Goal: Transaction & Acquisition: Purchase product/service

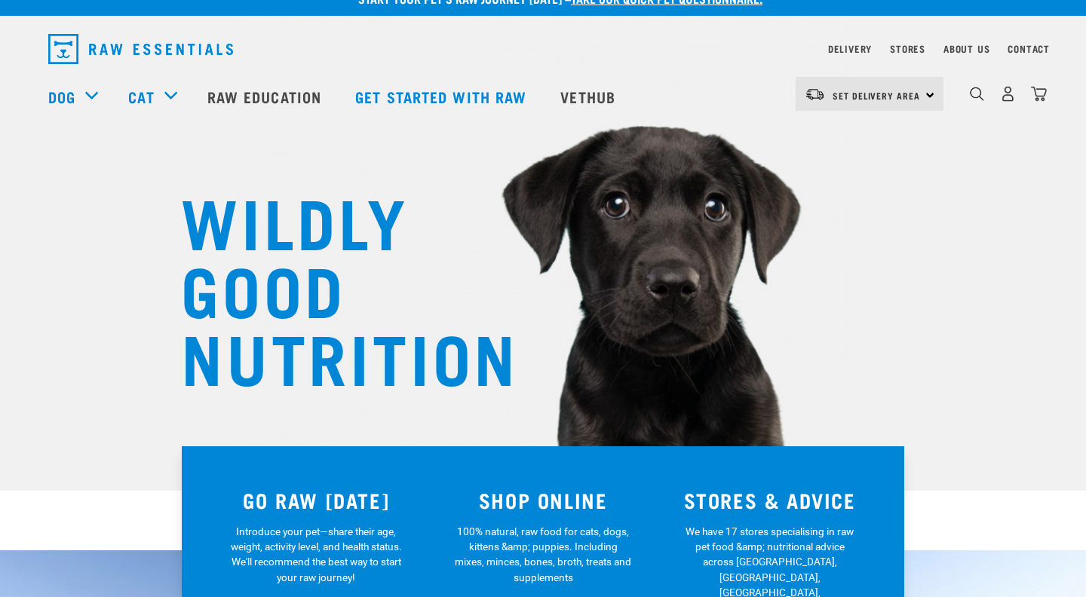
scroll to position [4, 0]
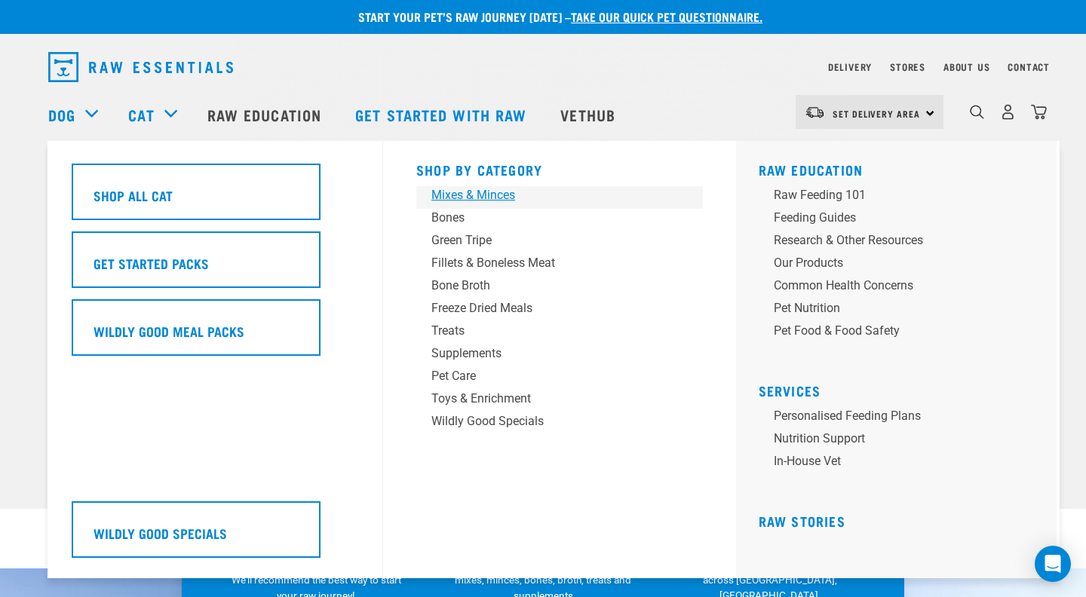
click at [443, 195] on div "Mixes & Minces" at bounding box center [548, 195] width 235 height 18
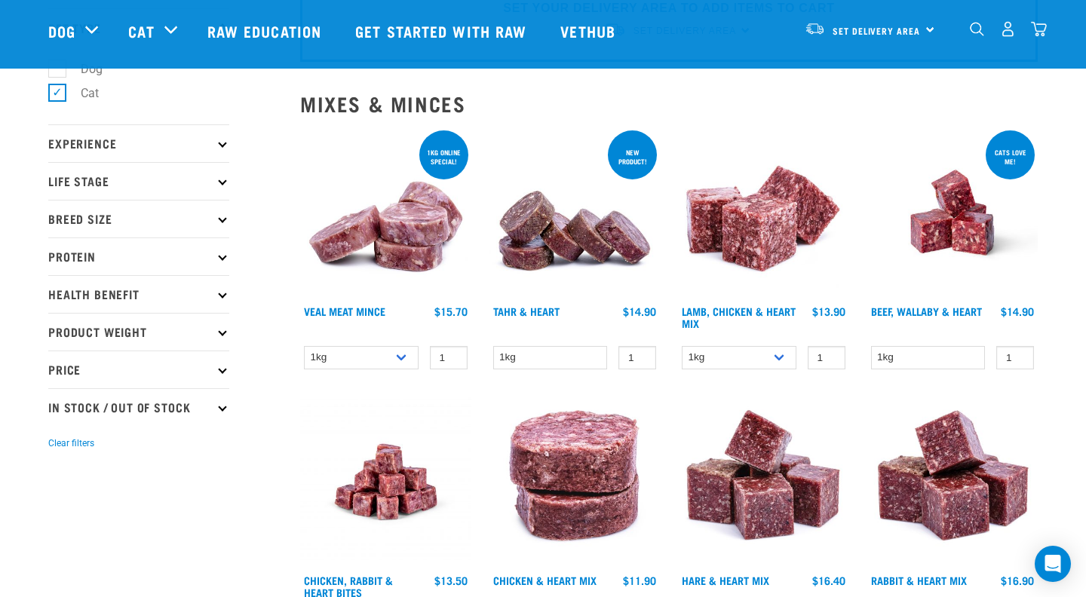
scroll to position [129, 0]
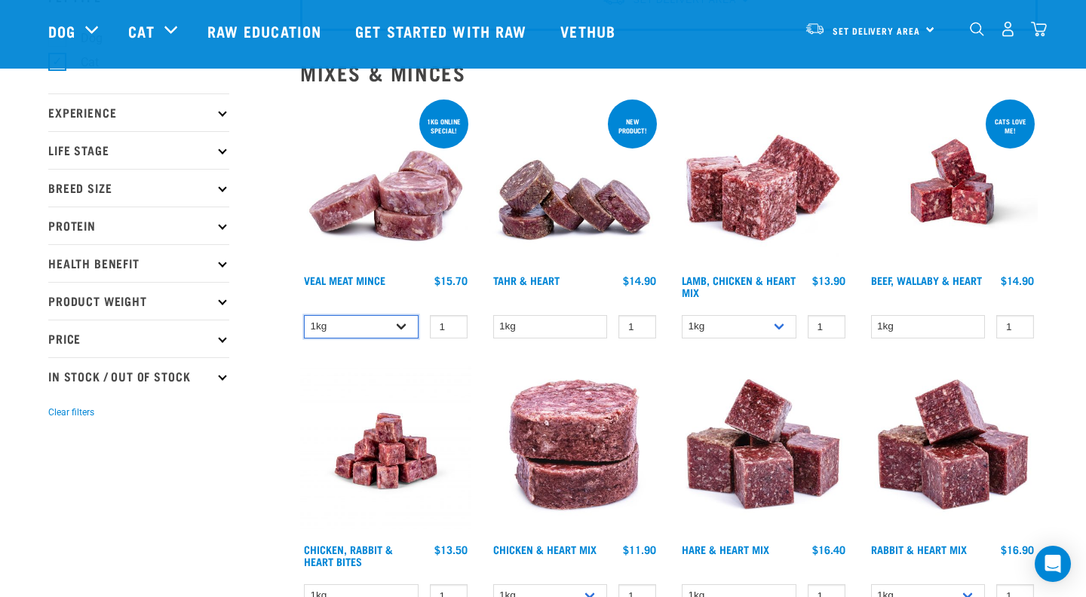
click at [398, 326] on select "1kg 3kg" at bounding box center [361, 326] width 115 height 23
select select "703"
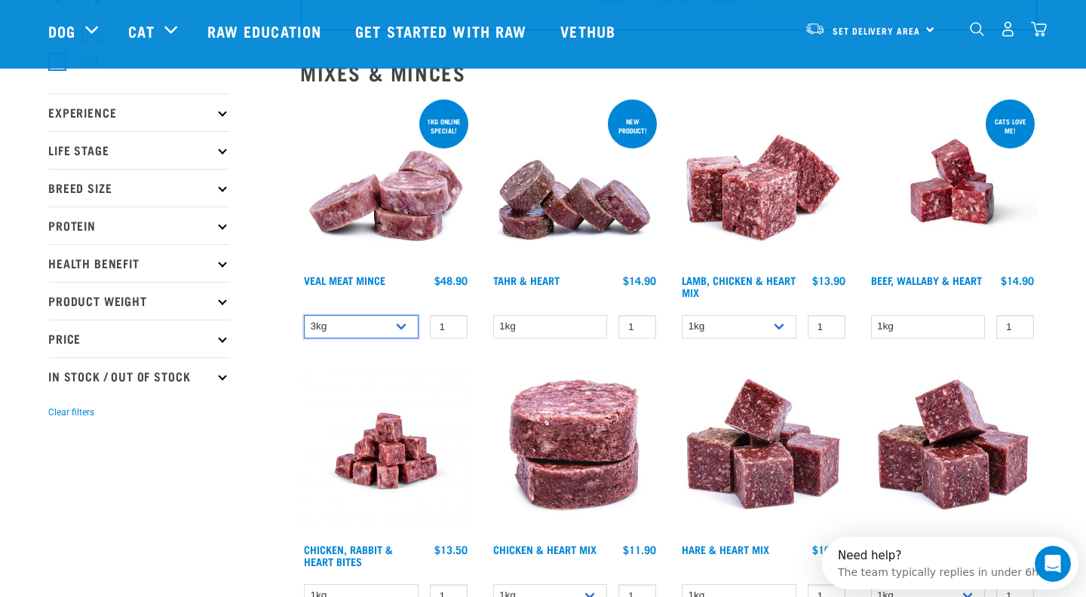
scroll to position [0, 0]
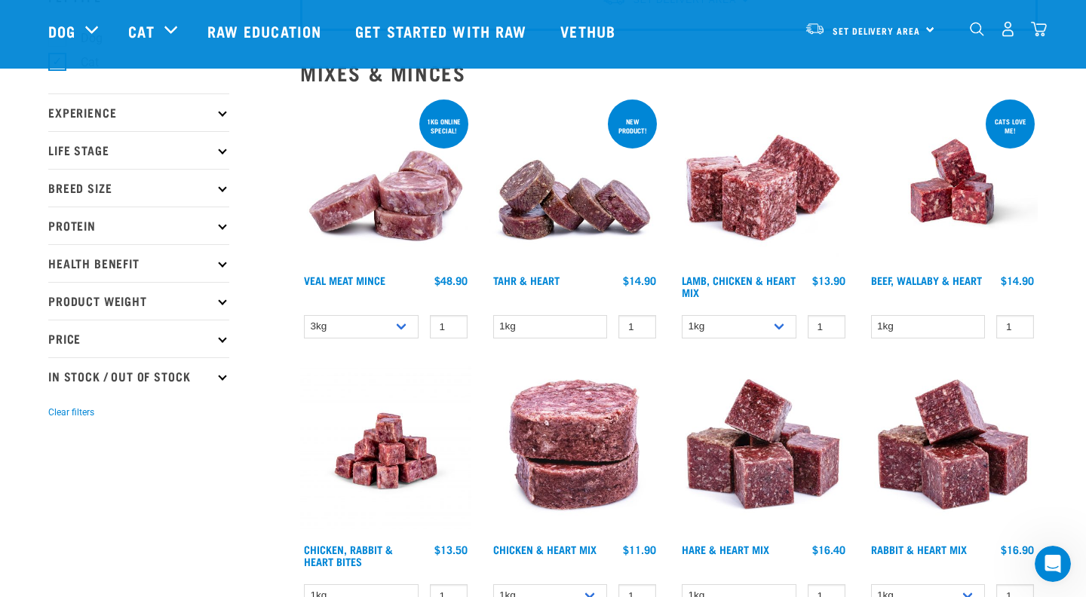
click at [410, 235] on img at bounding box center [385, 182] width 171 height 171
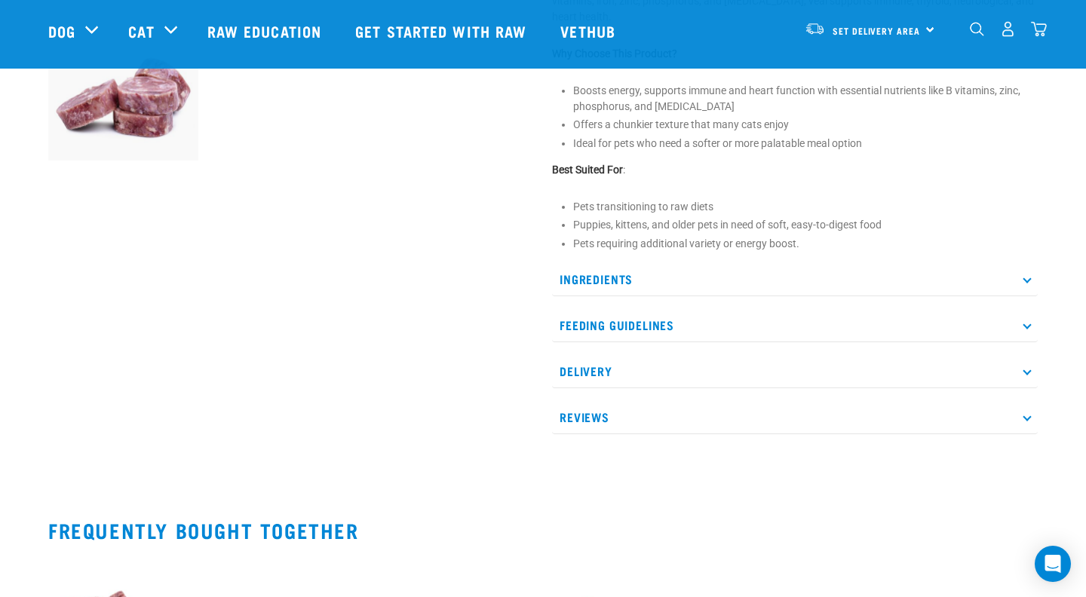
scroll to position [601, 0]
click at [663, 316] on p "Feeding Guidelines" at bounding box center [795, 325] width 486 height 34
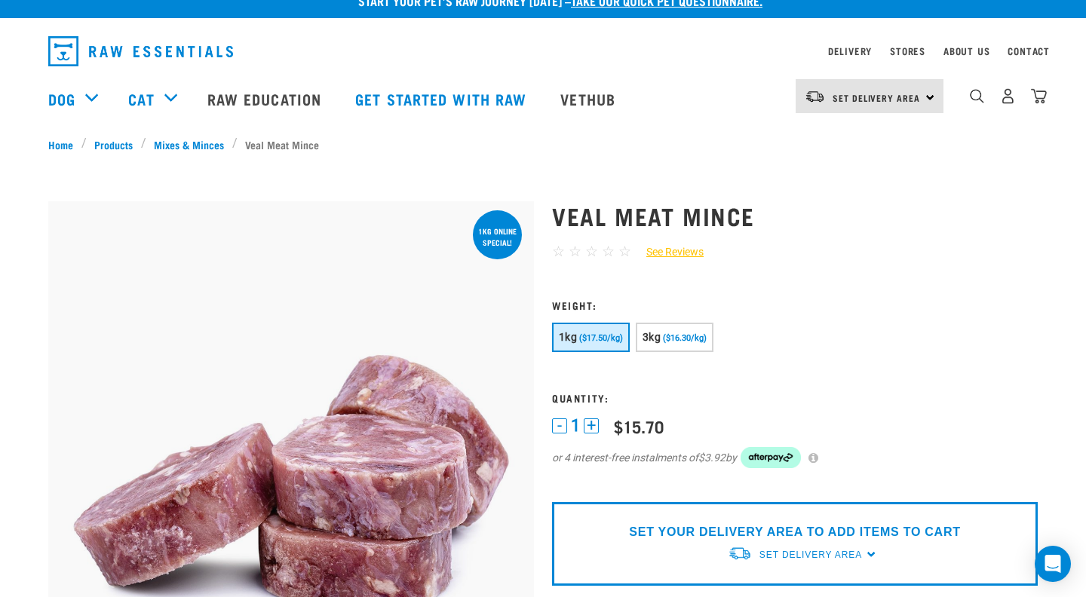
scroll to position [0, 0]
